Goal: Task Accomplishment & Management: Manage account settings

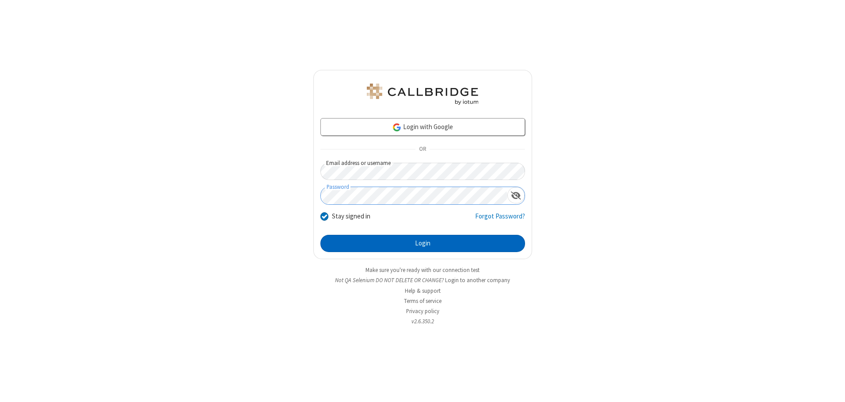
click at [422, 243] on button "Login" at bounding box center [422, 244] width 205 height 18
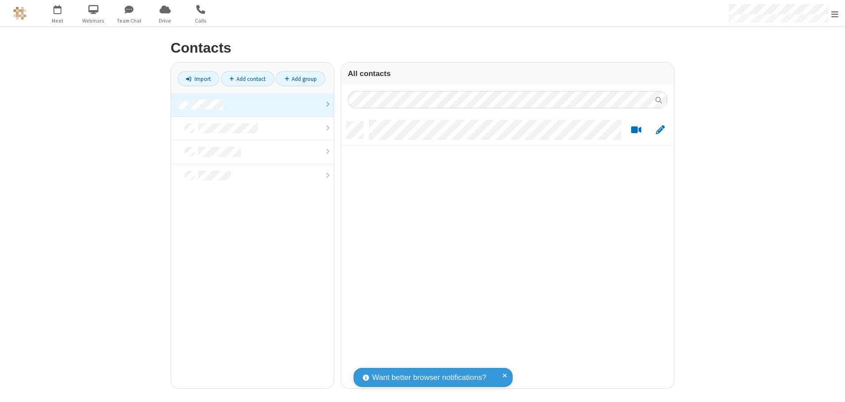
scroll to position [266, 326]
click at [252, 104] on link at bounding box center [252, 105] width 163 height 24
click at [247, 79] on link "Add contact" at bounding box center [247, 78] width 53 height 15
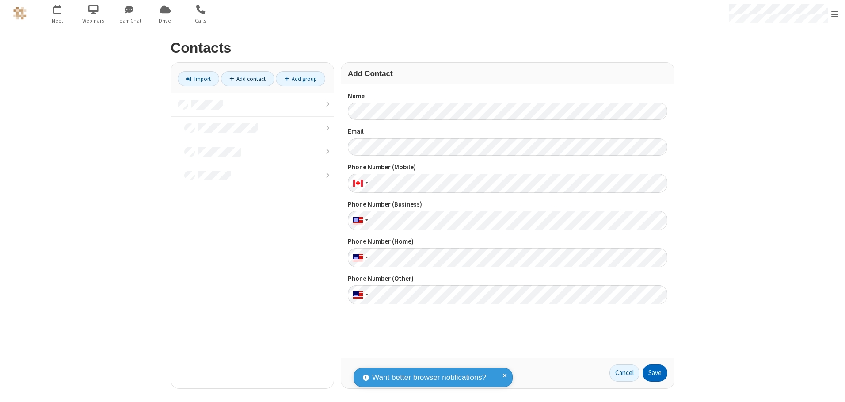
click at [655, 373] on button "Save" at bounding box center [654, 373] width 25 height 18
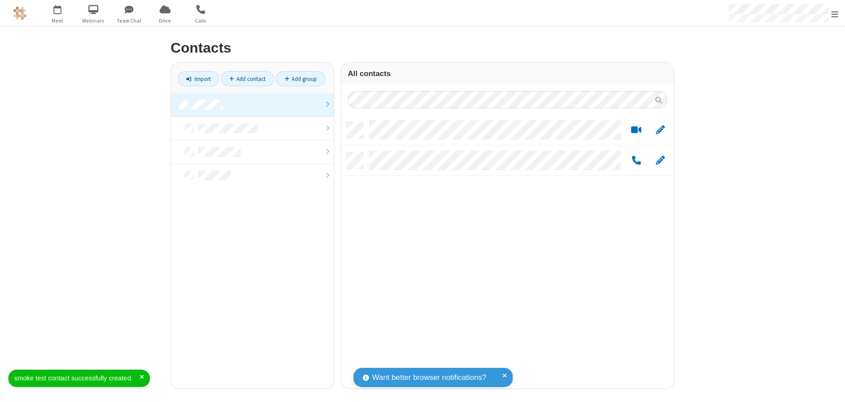
scroll to position [266, 326]
click at [247, 79] on link "Add contact" at bounding box center [247, 78] width 53 height 15
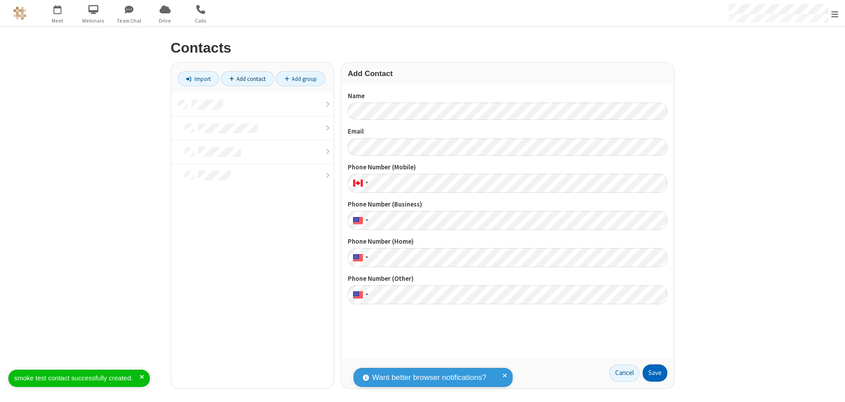
click at [655, 373] on button "Save" at bounding box center [654, 373] width 25 height 18
